Goal: Task Accomplishment & Management: Use online tool/utility

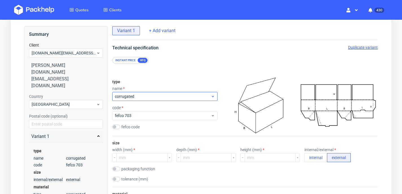
scroll to position [41, 0]
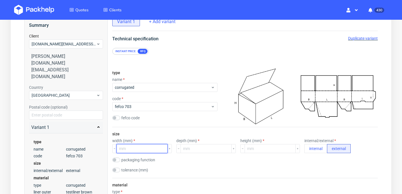
click at [132, 150] on input "number" at bounding box center [142, 148] width 51 height 9
type input "340"
click at [200, 151] on input "number" at bounding box center [206, 148] width 51 height 9
type input "300"
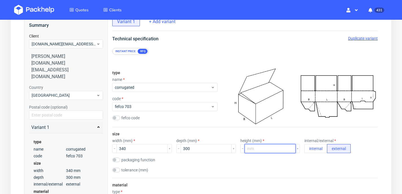
click at [261, 150] on input "number" at bounding box center [270, 148] width 51 height 9
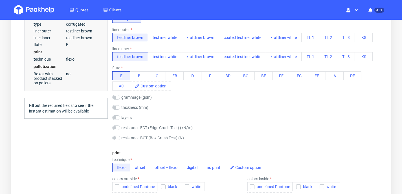
scroll to position [267, 0]
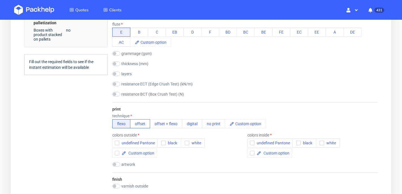
type input "132"
click at [137, 127] on button "offset" at bounding box center [140, 123] width 20 height 9
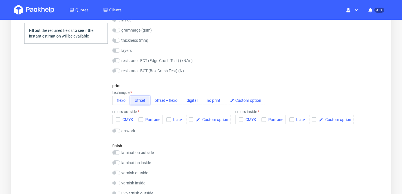
scroll to position [322, 0]
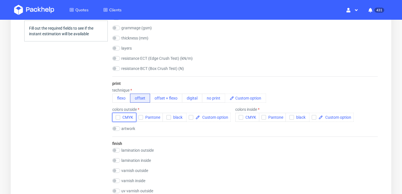
click at [125, 118] on span "CMYK" at bounding box center [126, 117] width 13 height 5
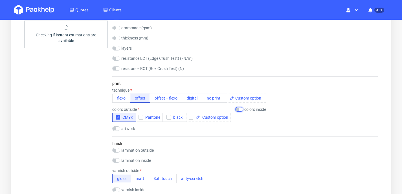
click at [240, 109] on input "checkbox" at bounding box center [239, 109] width 8 height 5
checkbox input "true"
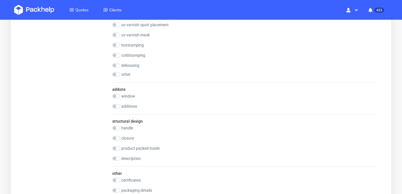
scroll to position [547, 0]
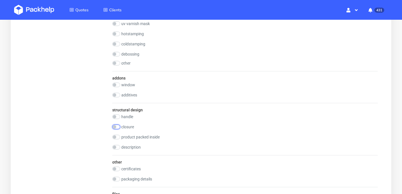
click at [119, 128] on input "checkbox" at bounding box center [116, 127] width 8 height 5
checkbox input "true"
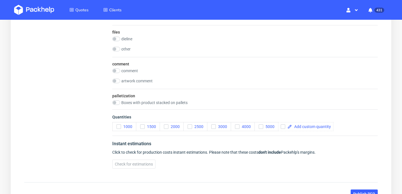
scroll to position [718, 0]
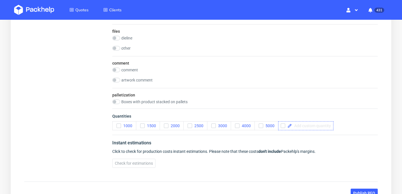
click at [293, 127] on span at bounding box center [311, 126] width 39 height 4
checkbox input "true"
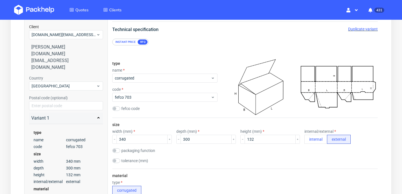
scroll to position [51, 0]
click at [253, 138] on input "132" at bounding box center [270, 139] width 51 height 9
type input "133"
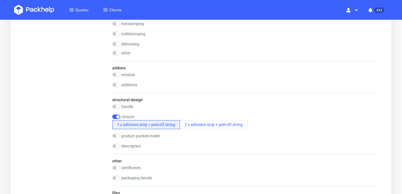
click at [293, 67] on div "addons window empty PVC laminated additives euro hole round corners perforation…" at bounding box center [245, 77] width 266 height 32
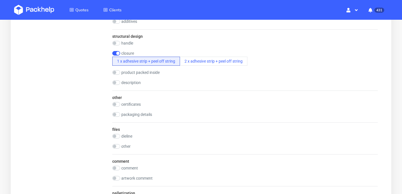
scroll to position [768, 0]
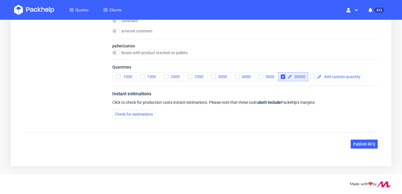
click at [299, 76] on span "30000" at bounding box center [299, 77] width 14 height 4
click at [358, 146] on span "Publish RFQ" at bounding box center [364, 144] width 22 height 4
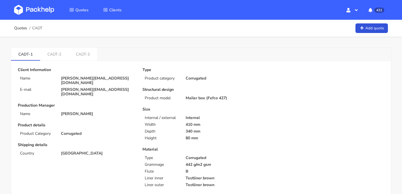
click at [41, 4] on link at bounding box center [38, 10] width 49 height 16
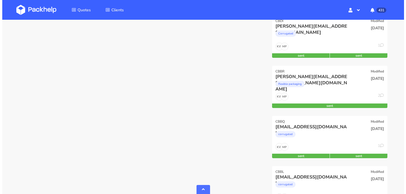
scroll to position [342, 0]
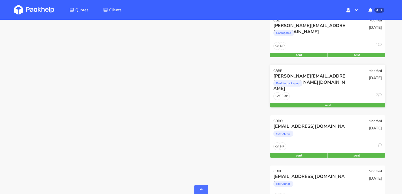
click at [344, 85] on div "Flexible packaging" at bounding box center [310, 84] width 74 height 11
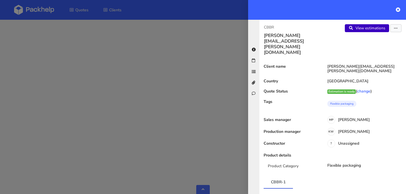
click at [363, 32] on link "View estimations" at bounding box center [367, 28] width 44 height 8
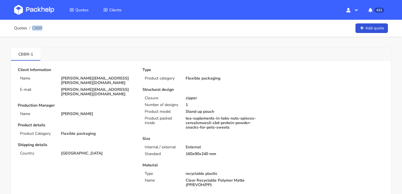
drag, startPoint x: 45, startPoint y: 28, endPoint x: 42, endPoint y: 27, distance: 3.2
click at [42, 27] on div "Quotes CBBR Add quote" at bounding box center [201, 28] width 374 height 11
copy span "CBBR"
click at [37, 7] on img at bounding box center [34, 10] width 40 height 10
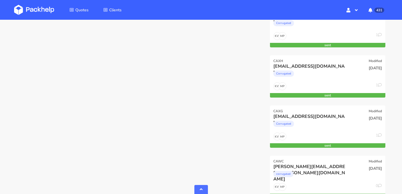
scroll to position [1304, 0]
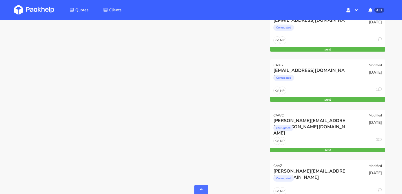
click at [41, 5] on img at bounding box center [34, 10] width 40 height 10
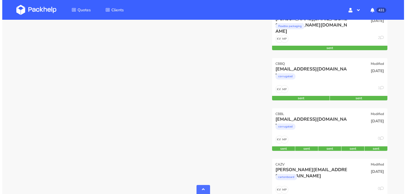
scroll to position [403, 0]
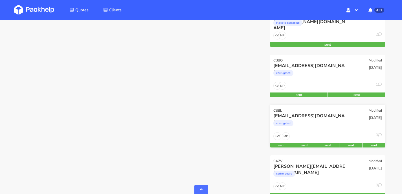
click at [312, 127] on div "corrugated" at bounding box center [310, 124] width 74 height 11
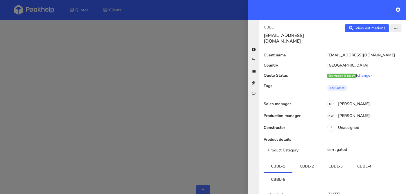
click at [394, 27] on icon "button" at bounding box center [396, 29] width 4 height 4
click at [370, 49] on link "Edit quote" at bounding box center [378, 50] width 50 height 9
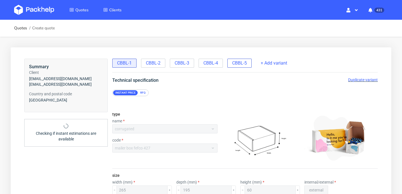
click at [237, 63] on span "CBBL-5" at bounding box center [239, 63] width 15 height 6
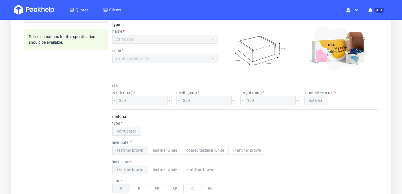
scroll to position [91, 0]
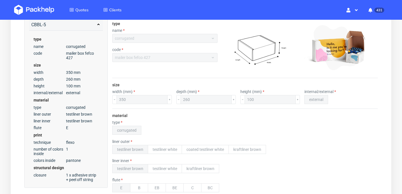
click at [23, 6] on img at bounding box center [34, 10] width 40 height 10
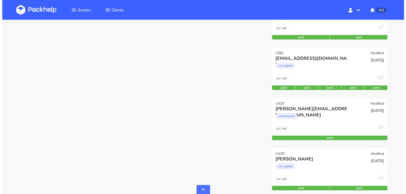
scroll to position [464, 0]
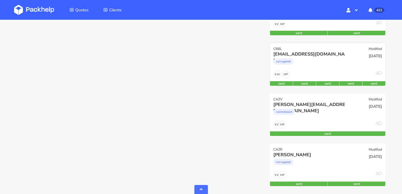
click at [323, 72] on div "MP KW 0" at bounding box center [327, 76] width 115 height 11
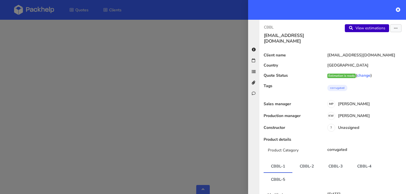
click at [354, 32] on link "View estimations" at bounding box center [367, 28] width 44 height 8
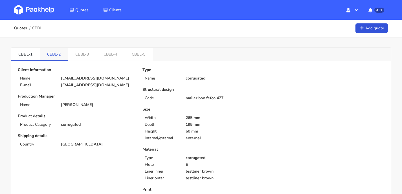
click at [52, 53] on link "CBBL-2" at bounding box center [54, 54] width 28 height 12
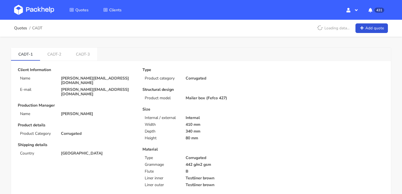
click at [29, 6] on img at bounding box center [34, 10] width 40 height 10
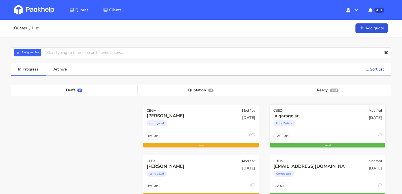
click at [312, 120] on div "Poly Mailers" at bounding box center [310, 124] width 74 height 11
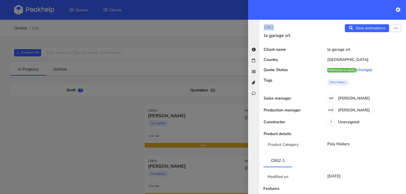
drag, startPoint x: 277, startPoint y: 28, endPoint x: 263, endPoint y: 28, distance: 14.4
click at [263, 28] on div "CBEZ la garage srl" at bounding box center [296, 31] width 73 height 14
copy p "CBEZ"
click at [374, 30] on link "View estimations" at bounding box center [367, 28] width 44 height 8
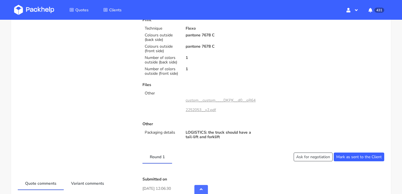
scroll to position [171, 0]
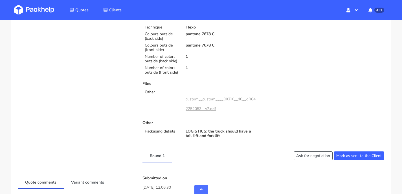
click at [321, 156] on button "Ask for negotiation" at bounding box center [313, 156] width 39 height 9
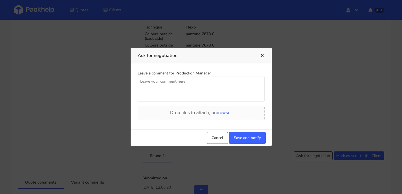
click at [233, 85] on textarea at bounding box center [201, 88] width 127 height 25
type textarea "can we get a better price?"
click at [242, 139] on button "Save and notify" at bounding box center [247, 138] width 37 height 12
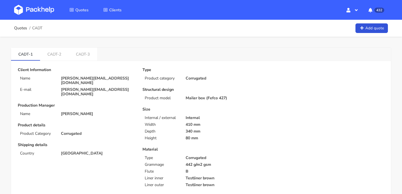
click at [46, 14] on img at bounding box center [34, 10] width 40 height 10
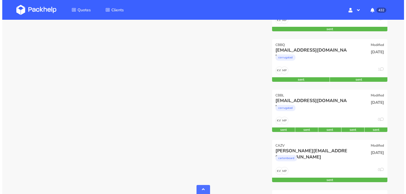
scroll to position [471, 0]
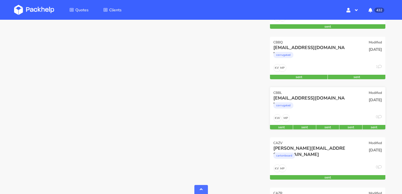
click at [297, 95] on div "CBBL Modified" at bounding box center [327, 91] width 115 height 8
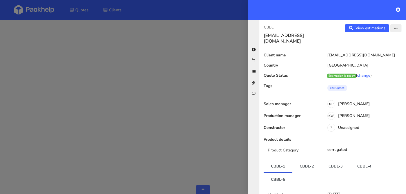
click at [394, 27] on icon "button" at bounding box center [396, 29] width 4 height 4
click at [366, 50] on link "Edit quote" at bounding box center [378, 50] width 50 height 9
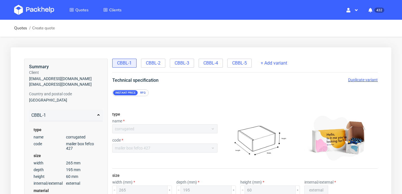
click at [362, 79] on span "Duplicate variant" at bounding box center [363, 80] width 30 height 5
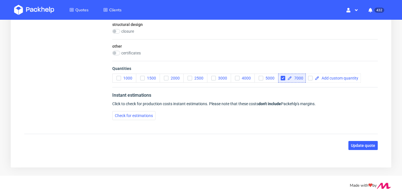
scroll to position [403, 0]
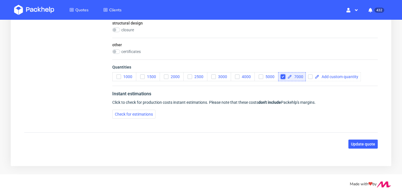
click at [285, 76] on input "checkbox" at bounding box center [283, 76] width 5 height 5
checkbox input "false"
click at [312, 78] on span at bounding box center [311, 77] width 39 height 4
checkbox input "true"
click at [364, 146] on button "Update quote" at bounding box center [362, 144] width 29 height 9
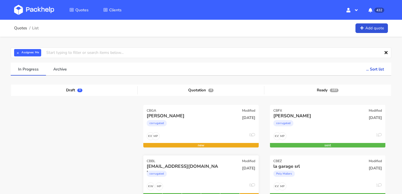
click at [230, 161] on div "CBBL Modified" at bounding box center [200, 159] width 115 height 8
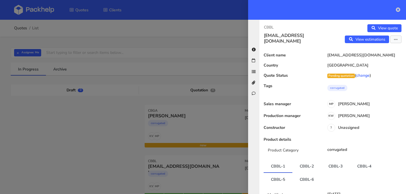
click at [396, 10] on icon at bounding box center [398, 9] width 5 height 5
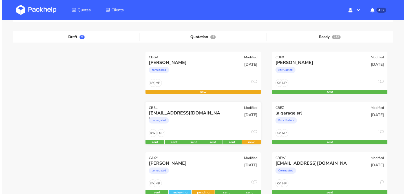
scroll to position [54, 0]
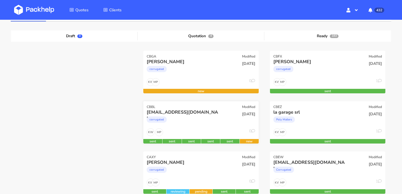
click at [222, 122] on div "[DATE]" at bounding box center [239, 118] width 39 height 19
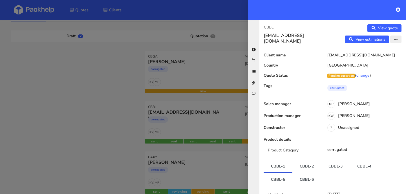
click at [395, 39] on button "button" at bounding box center [396, 40] width 11 height 8
click at [378, 52] on link "Edit quote" at bounding box center [378, 51] width 50 height 9
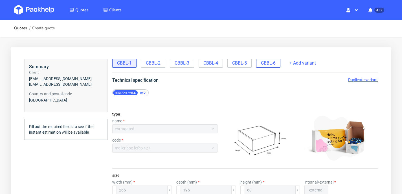
click at [270, 61] on span "CBBL-6" at bounding box center [268, 63] width 15 height 6
